Goal: Find specific page/section: Find specific page/section

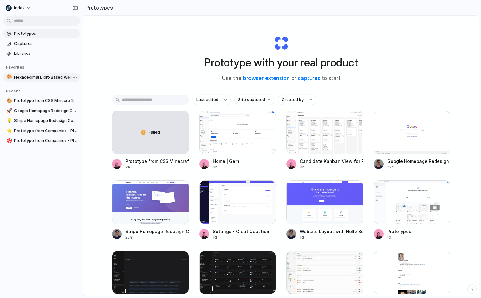
click at [47, 77] on span "Hexadecimal Digit-Based Website Demo" at bounding box center [45, 77] width 63 height 6
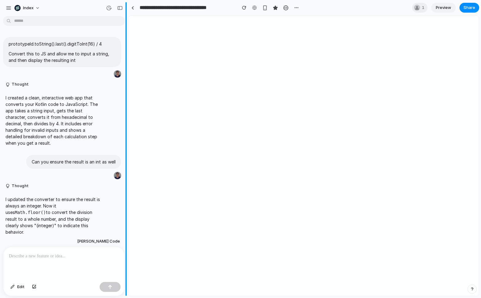
scroll to position [742, 0]
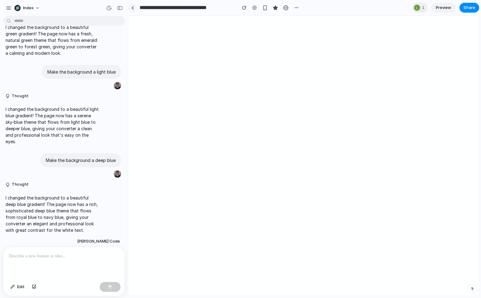
click at [134, 6] on link at bounding box center [132, 7] width 9 height 9
